Goal: Navigation & Orientation: Find specific page/section

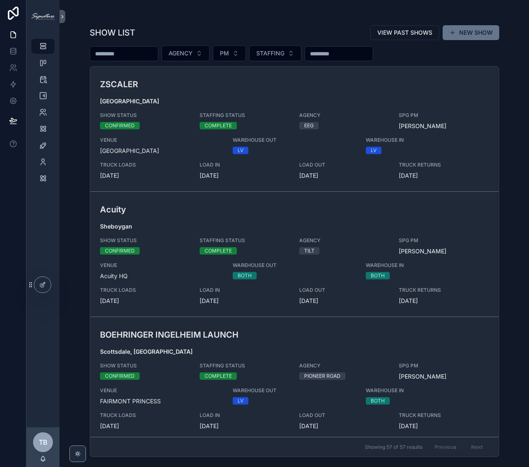
click at [132, 52] on input "scrollable content" at bounding box center [124, 54] width 68 height 12
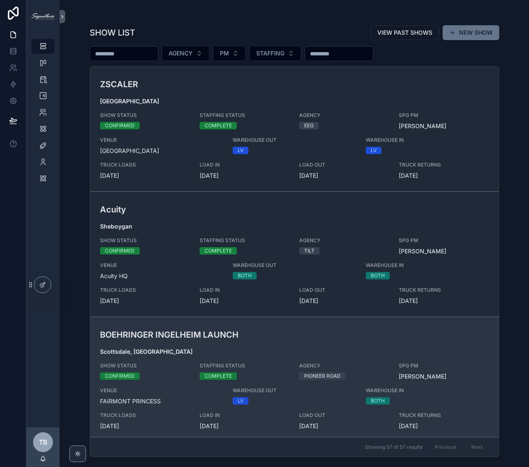
click at [307, 331] on h3 "BOEHRINGER INGELHEIM LAUNCH" at bounding box center [228, 335] width 256 height 12
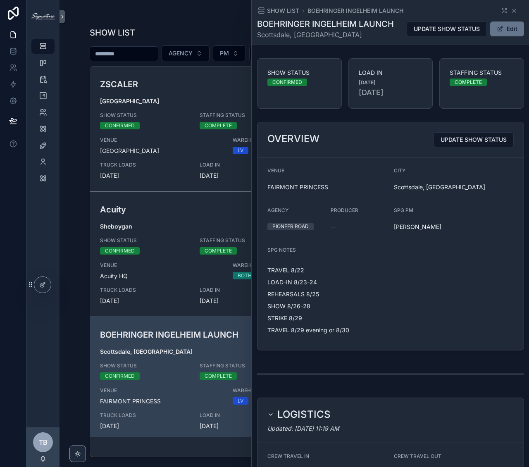
click at [495, 10] on div "SHOW LIST [PERSON_NAME] LAUNCH" at bounding box center [390, 11] width 267 height 8
click at [501, 10] on icon "scrollable content" at bounding box center [504, 10] width 7 height 7
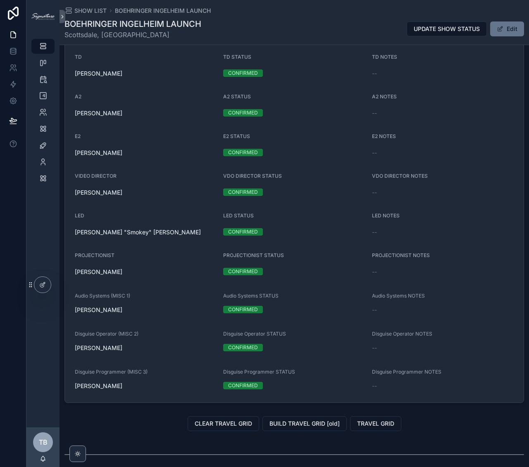
scroll to position [904, 0]
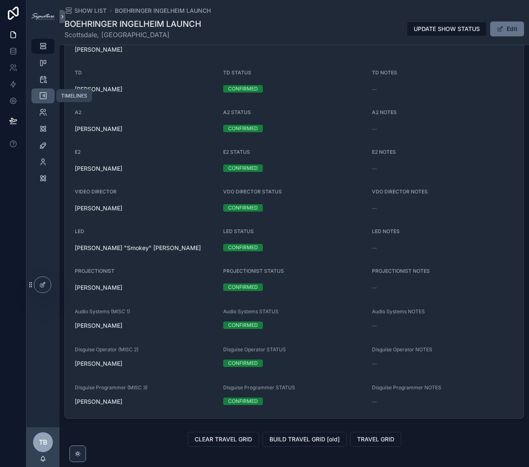
click at [44, 97] on icon "scrollable content" at bounding box center [43, 96] width 8 height 8
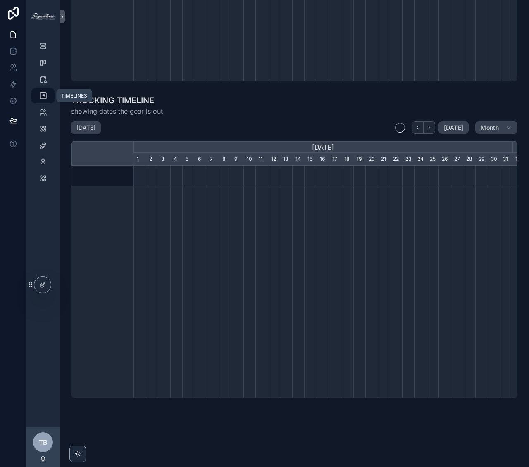
scroll to position [0, 378]
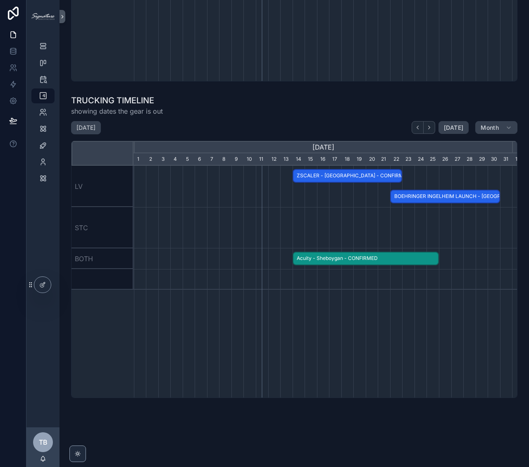
click at [481, 199] on span "BOEHRINGER INGELHEIM LAUNCH - [GEOGRAPHIC_DATA], [GEOGRAPHIC_DATA] - CONFIRMED" at bounding box center [445, 197] width 108 height 14
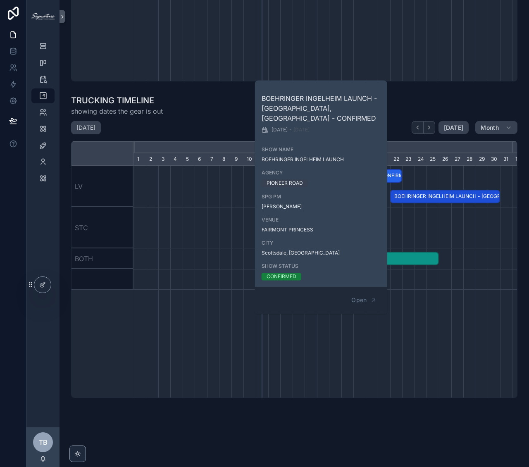
click at [450, 298] on div "WILLOW HSM SUMMER CAMP - [GEOGRAPHIC_DATA], [GEOGRAPHIC_DATA] - CONFIRMED McKin…" at bounding box center [325, 282] width 384 height 232
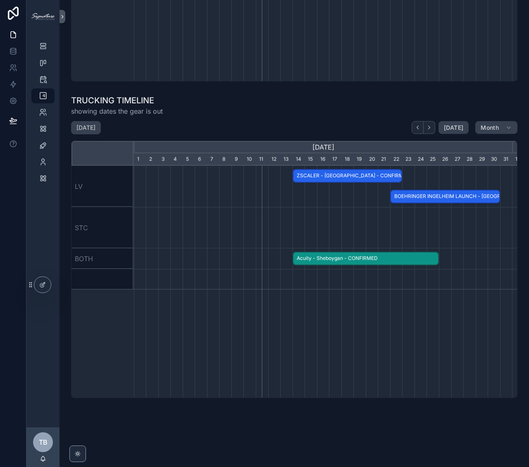
click at [384, 178] on span "ZSCALER - [GEOGRAPHIC_DATA] - CONFIRMED" at bounding box center [347, 176] width 108 height 14
click at [311, 350] on div "WILLOW HSM SUMMER CAMP - [GEOGRAPHIC_DATA], [GEOGRAPHIC_DATA] - CONFIRMED McKin…" at bounding box center [325, 282] width 384 height 232
click at [430, 194] on span "BOEHRINGER INGELHEIM LAUNCH - [GEOGRAPHIC_DATA], [GEOGRAPHIC_DATA] - CONFIRMED" at bounding box center [445, 197] width 108 height 14
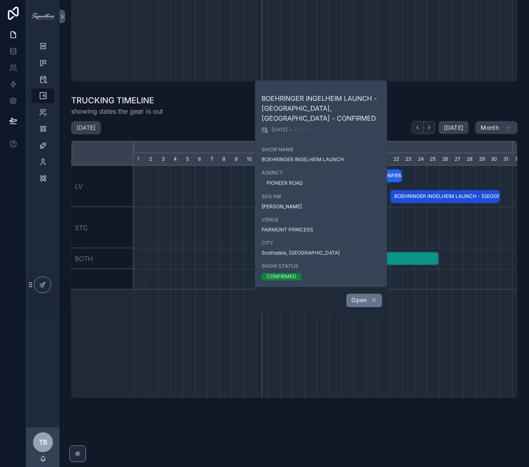
click at [358, 296] on span "Open" at bounding box center [358, 299] width 15 height 7
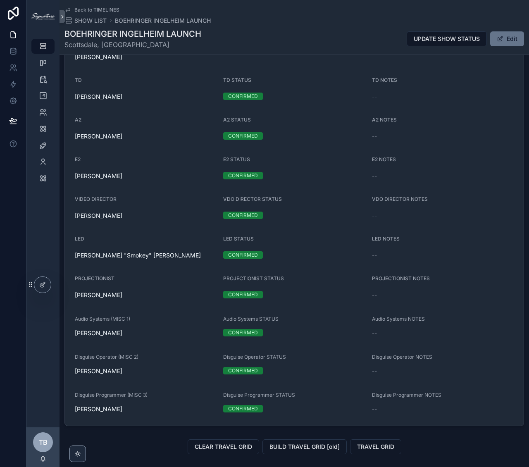
scroll to position [896, 0]
